Goal: Navigation & Orientation: Go to known website

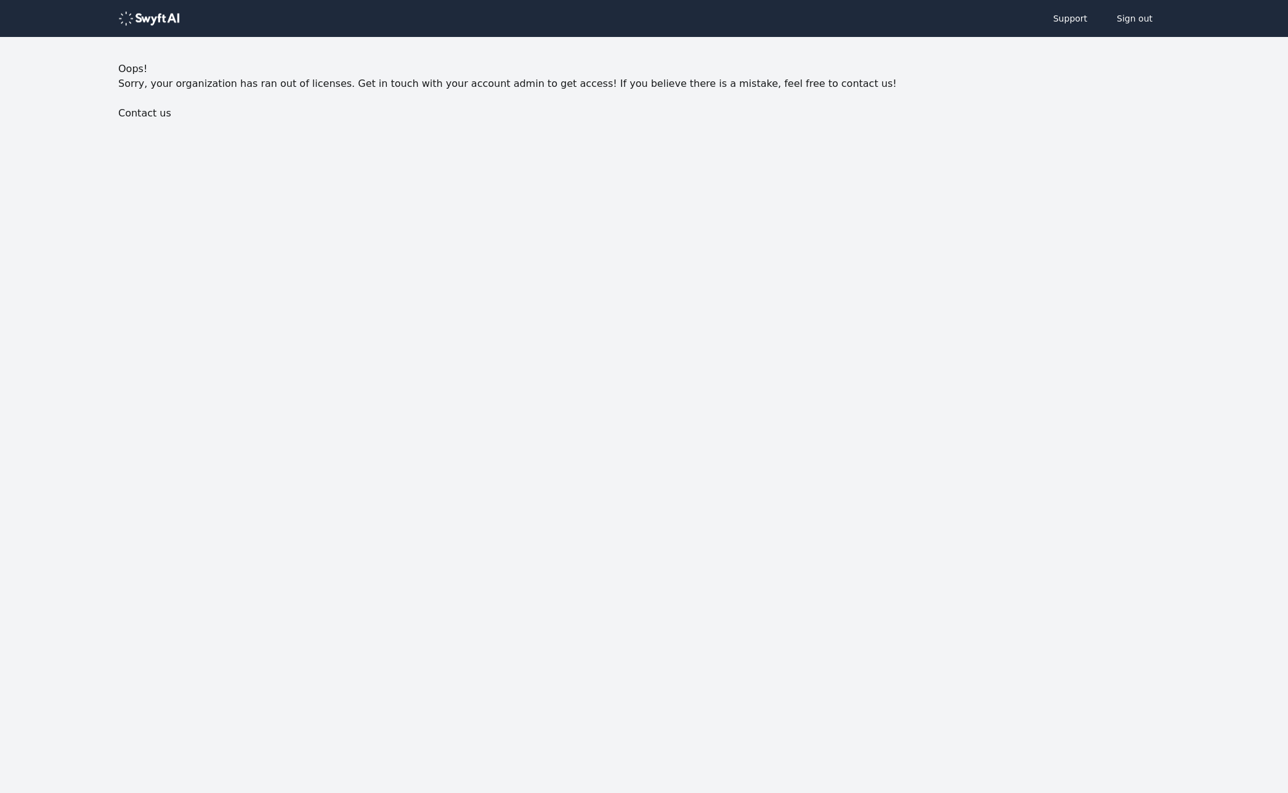
click at [912, 181] on body "Support Sign out Oops! Sorry, your organization has ran out of licenses. Get in…" at bounding box center [644, 109] width 1288 height 219
click at [793, 206] on body "Support Sign out Oops! Sorry, your organization has ran out of licenses. Get in…" at bounding box center [644, 109] width 1288 height 219
click at [710, 175] on body "Support Sign out Oops! Sorry, your organization has ran out of licenses. Get in…" at bounding box center [644, 109] width 1288 height 219
click at [1125, 20] on button "Sign out" at bounding box center [1135, 18] width 60 height 25
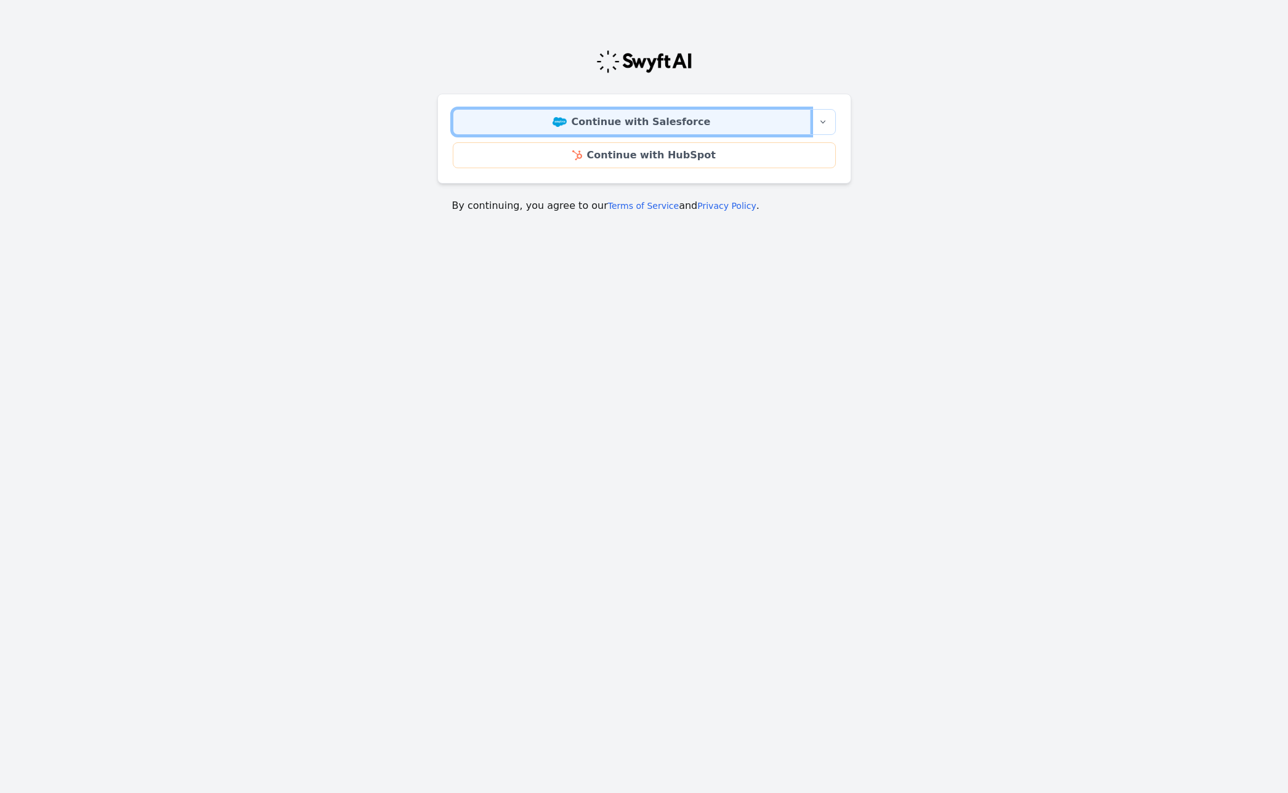
click at [641, 121] on link "Continue with Salesforce" at bounding box center [632, 122] width 358 height 26
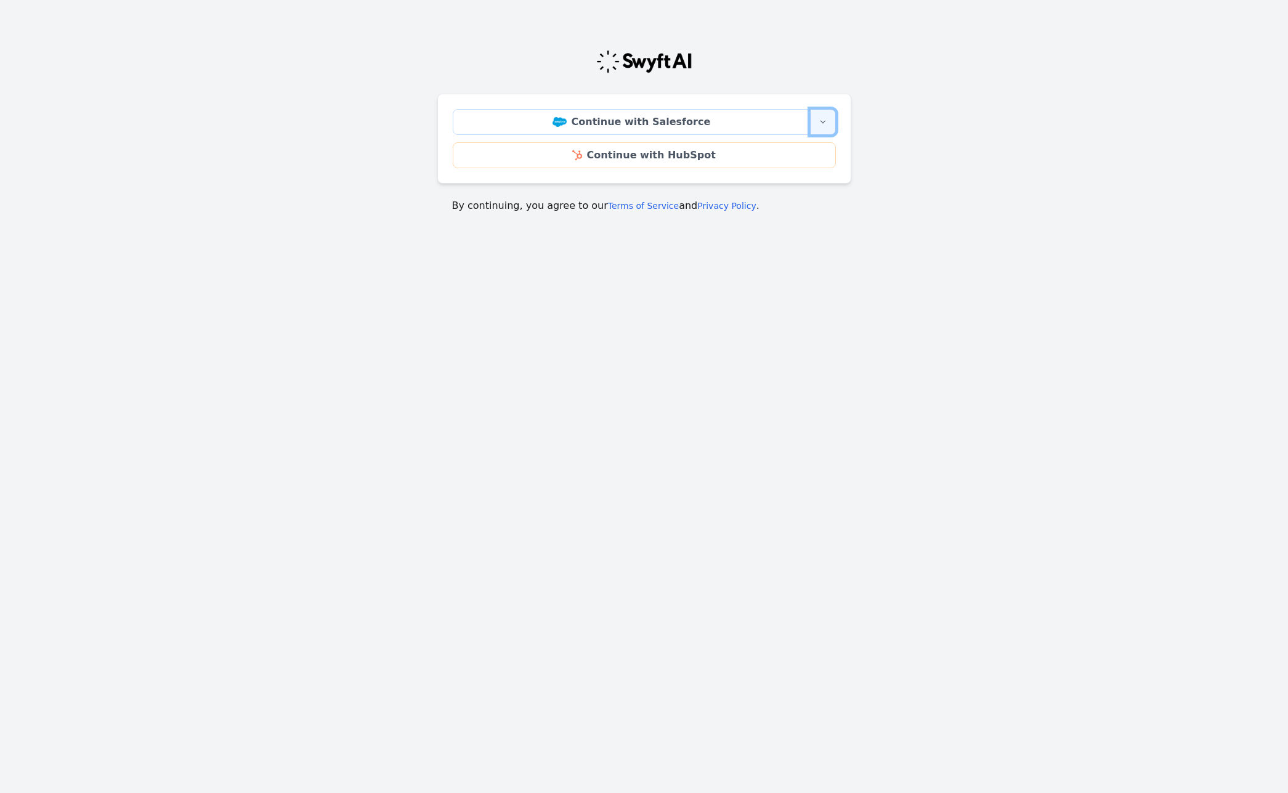
click at [830, 118] on button "More sign-in options" at bounding box center [823, 122] width 26 height 26
click at [893, 113] on main "Continue with Salesforce More sign-in options Continue with Salesforce Sandbox …" at bounding box center [644, 126] width 1288 height 203
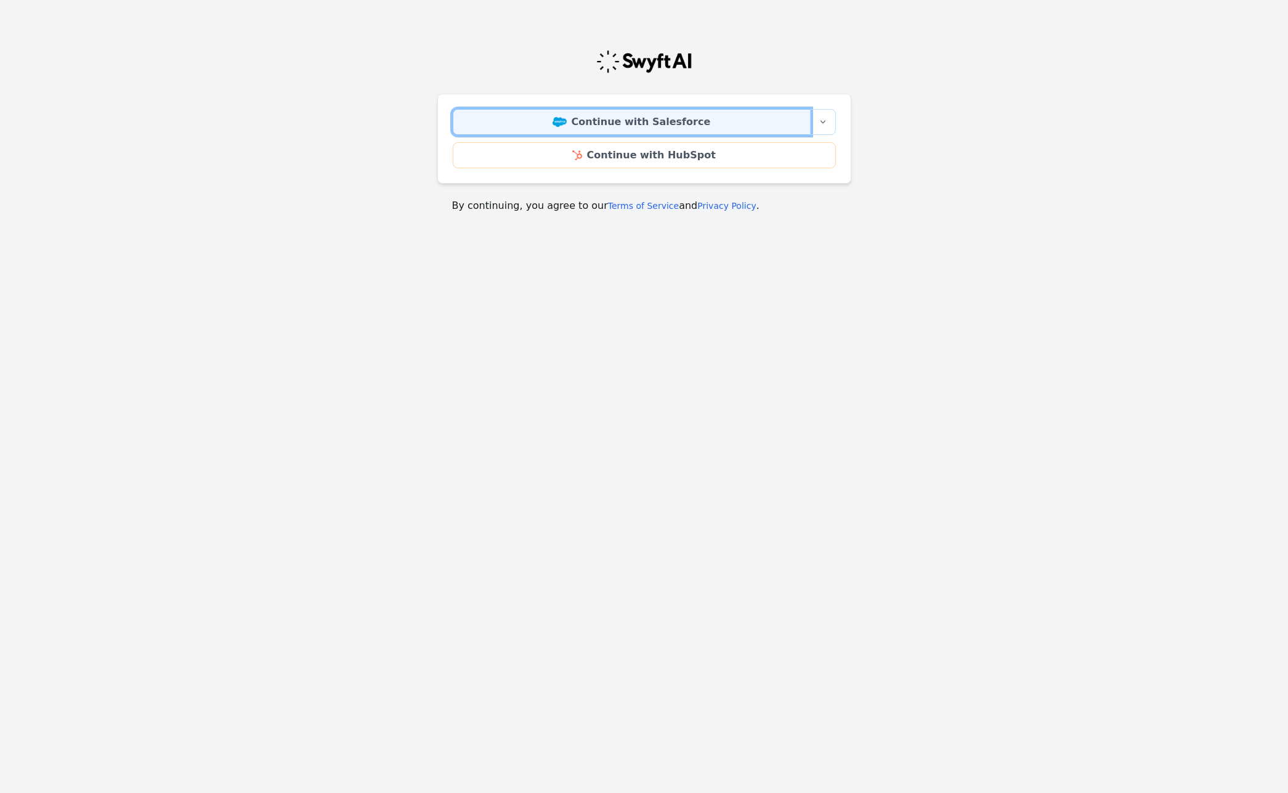
click at [657, 124] on link "Continue with Salesforce" at bounding box center [632, 122] width 358 height 26
click at [685, 128] on link "Continue with Salesforce" at bounding box center [632, 122] width 358 height 26
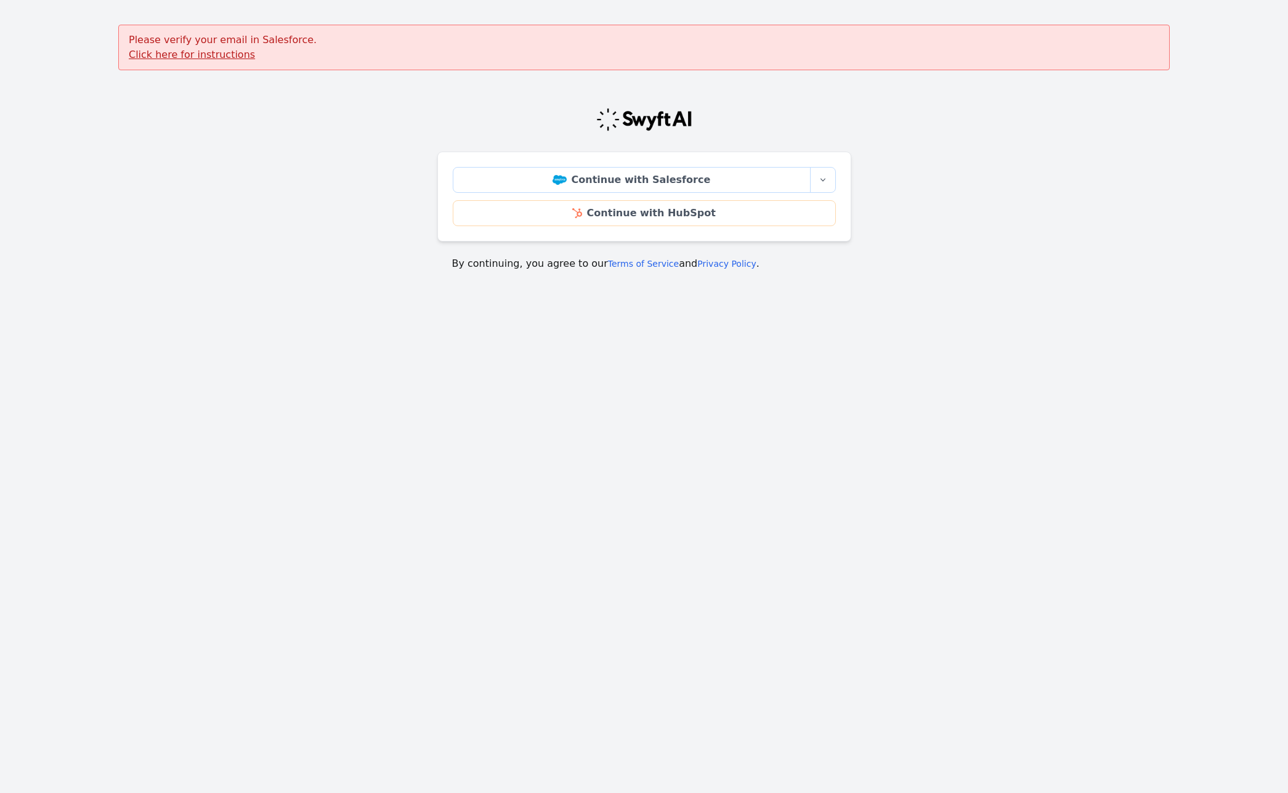
click at [675, 132] on div "Continue with Salesforce More sign-in options Continue with Salesforce Sandbox …" at bounding box center [644, 184] width 414 height 203
click at [654, 182] on link "Continue with Salesforce" at bounding box center [632, 180] width 358 height 26
